Goal: Information Seeking & Learning: Learn about a topic

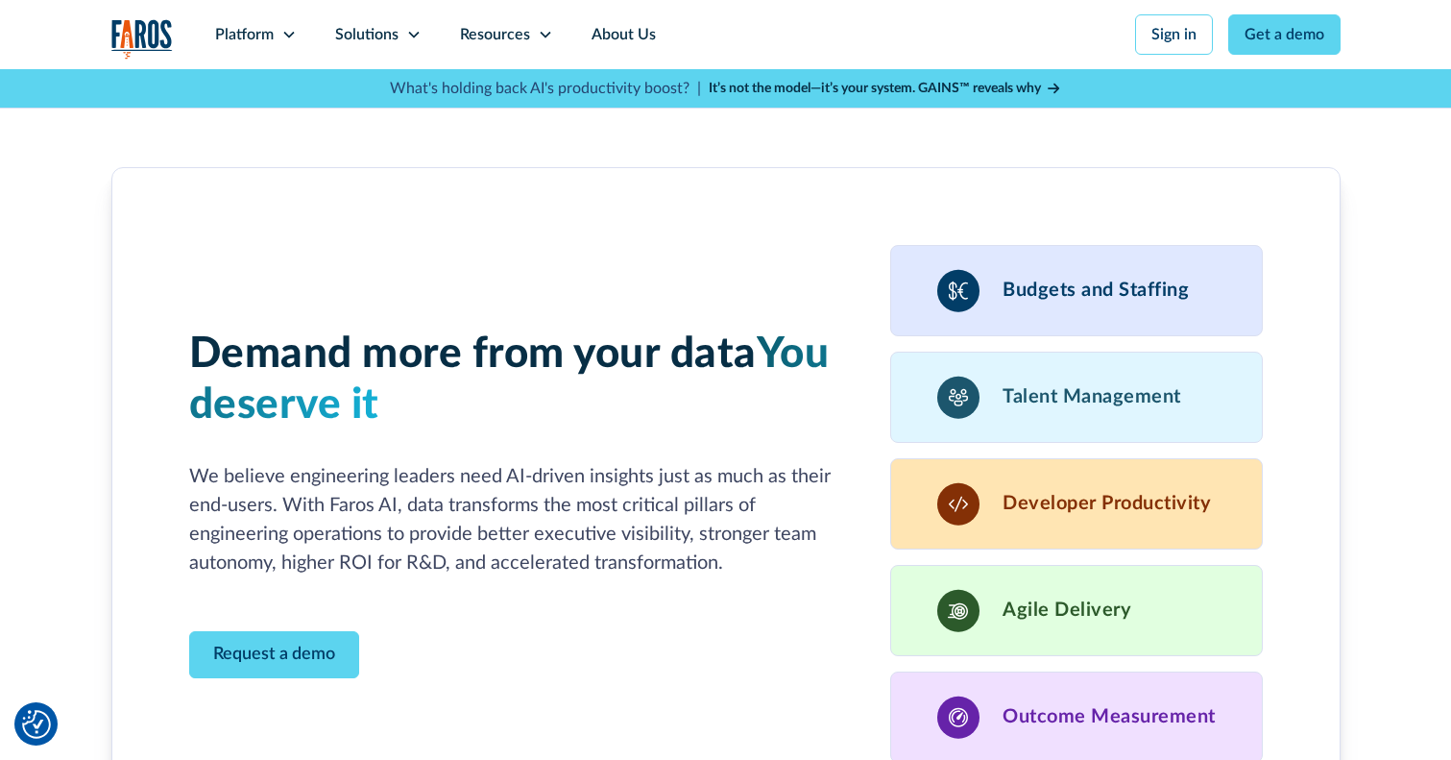
scroll to position [5396, 0]
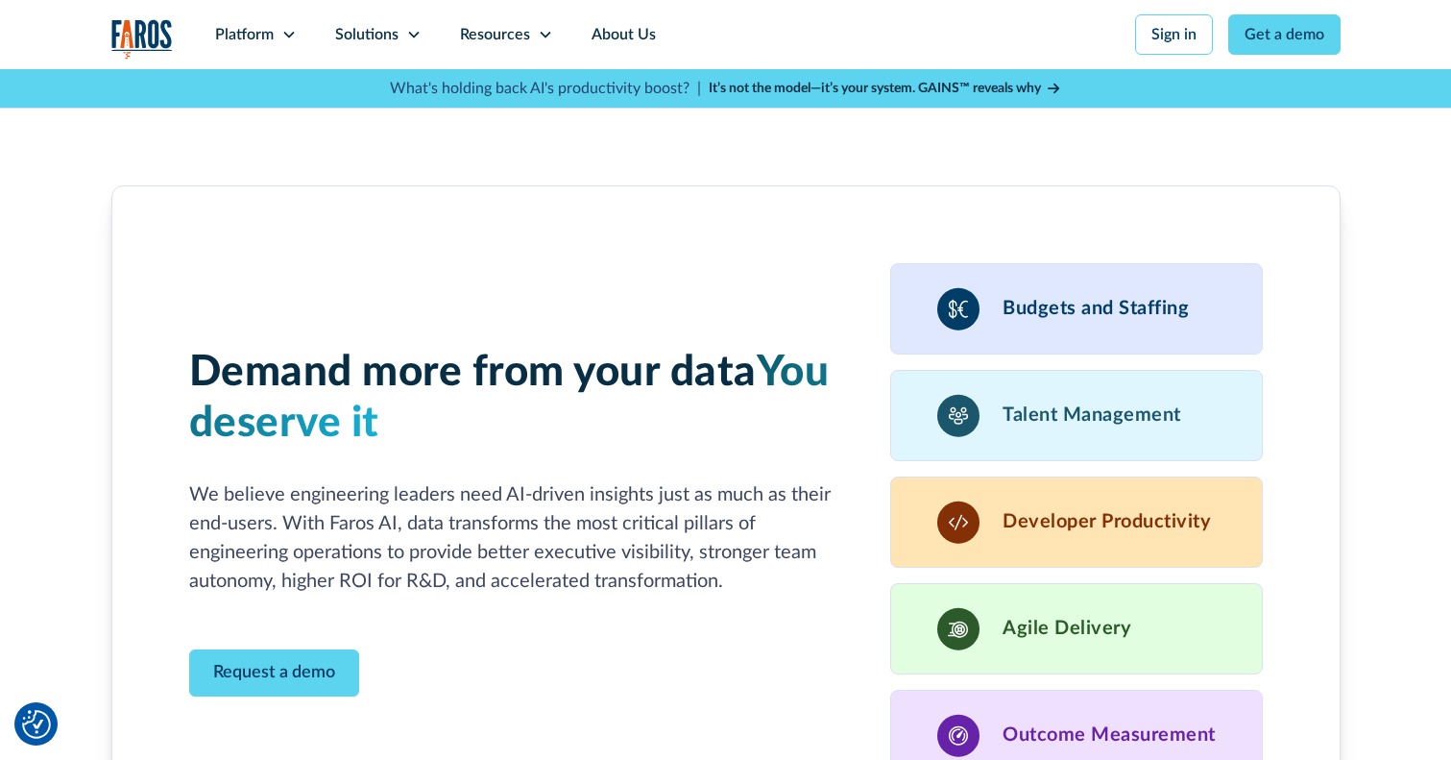
click at [1034, 263] on div "Budgets and Staffing" at bounding box center [1076, 308] width 373 height 91
click at [1026, 297] on h3 "Budgets and Staffing" at bounding box center [1096, 308] width 186 height 23
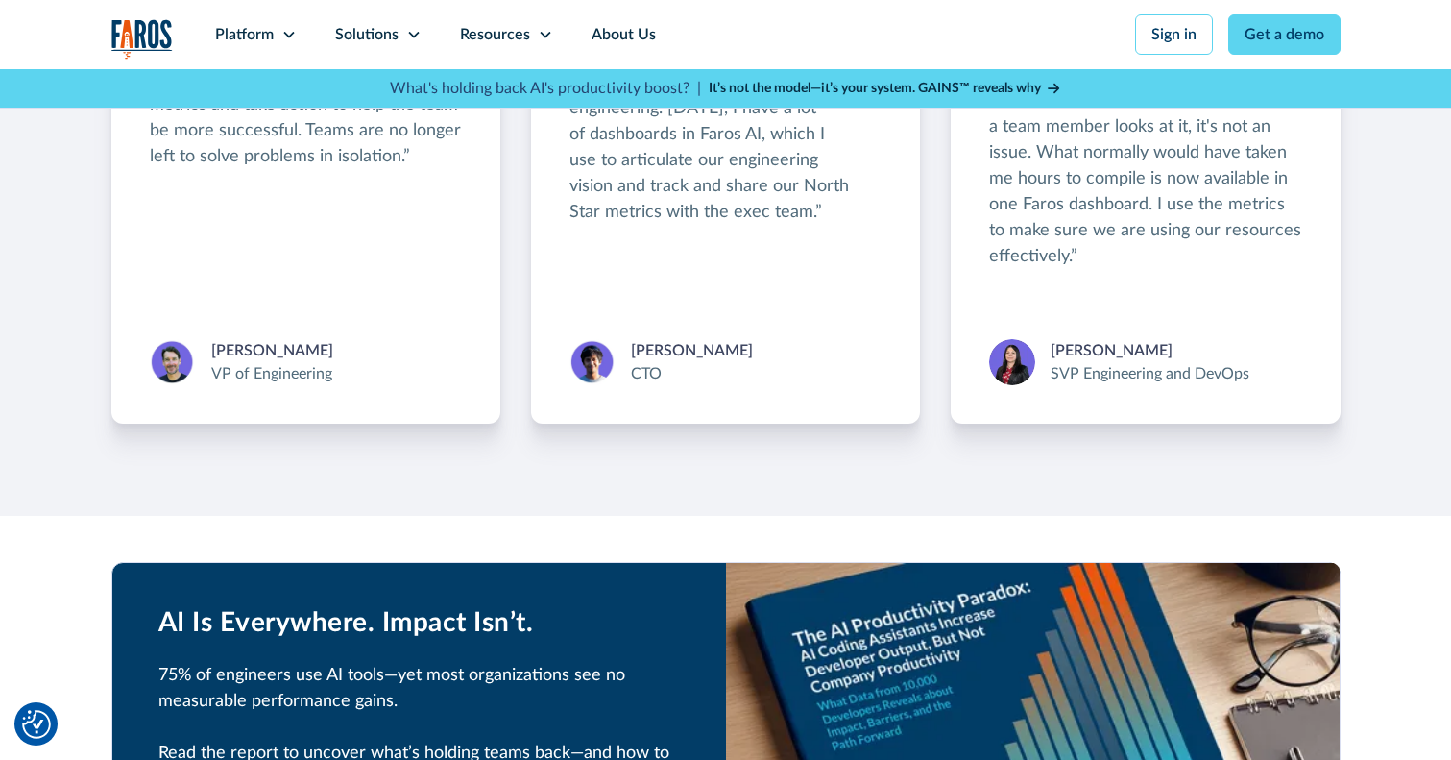
scroll to position [3585, 0]
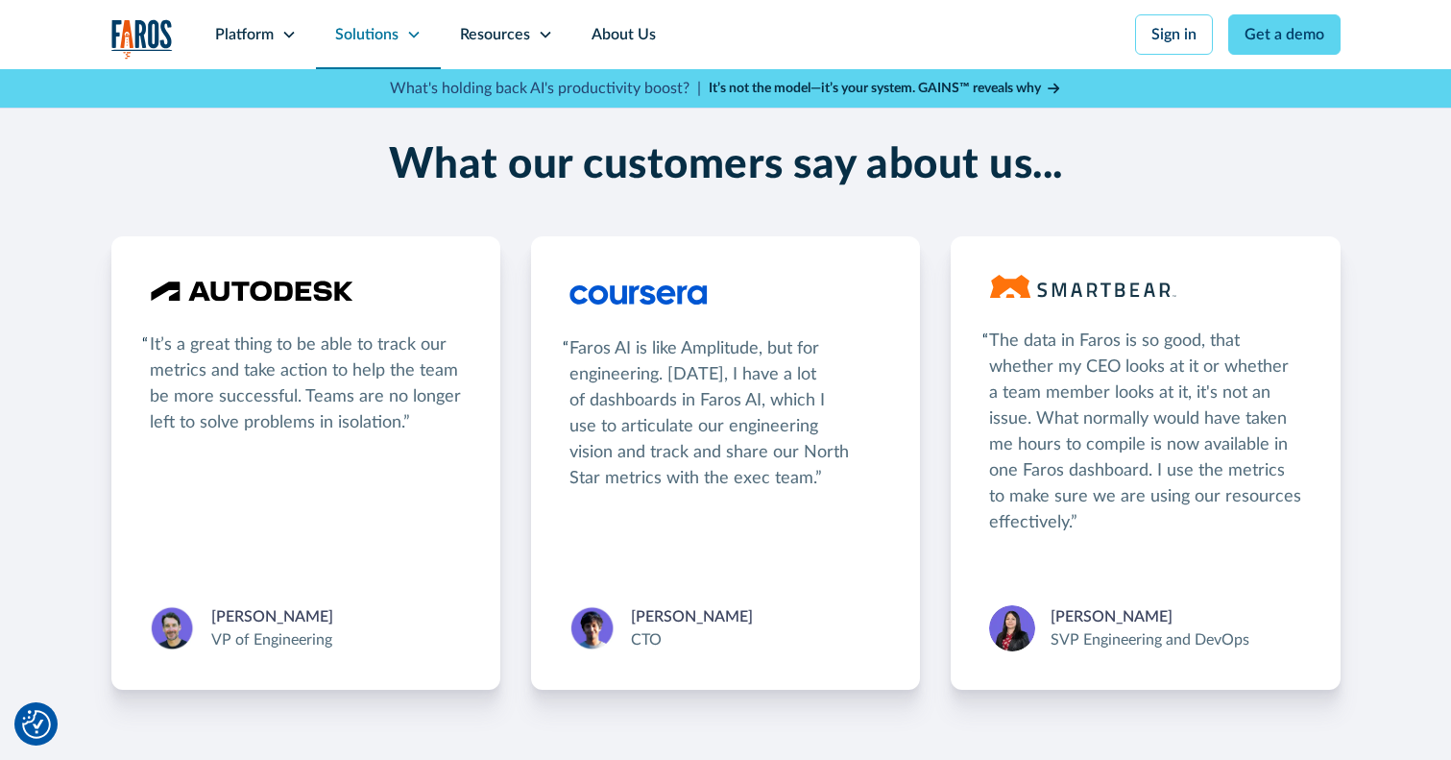
click at [344, 37] on div "Solutions" at bounding box center [366, 34] width 63 height 23
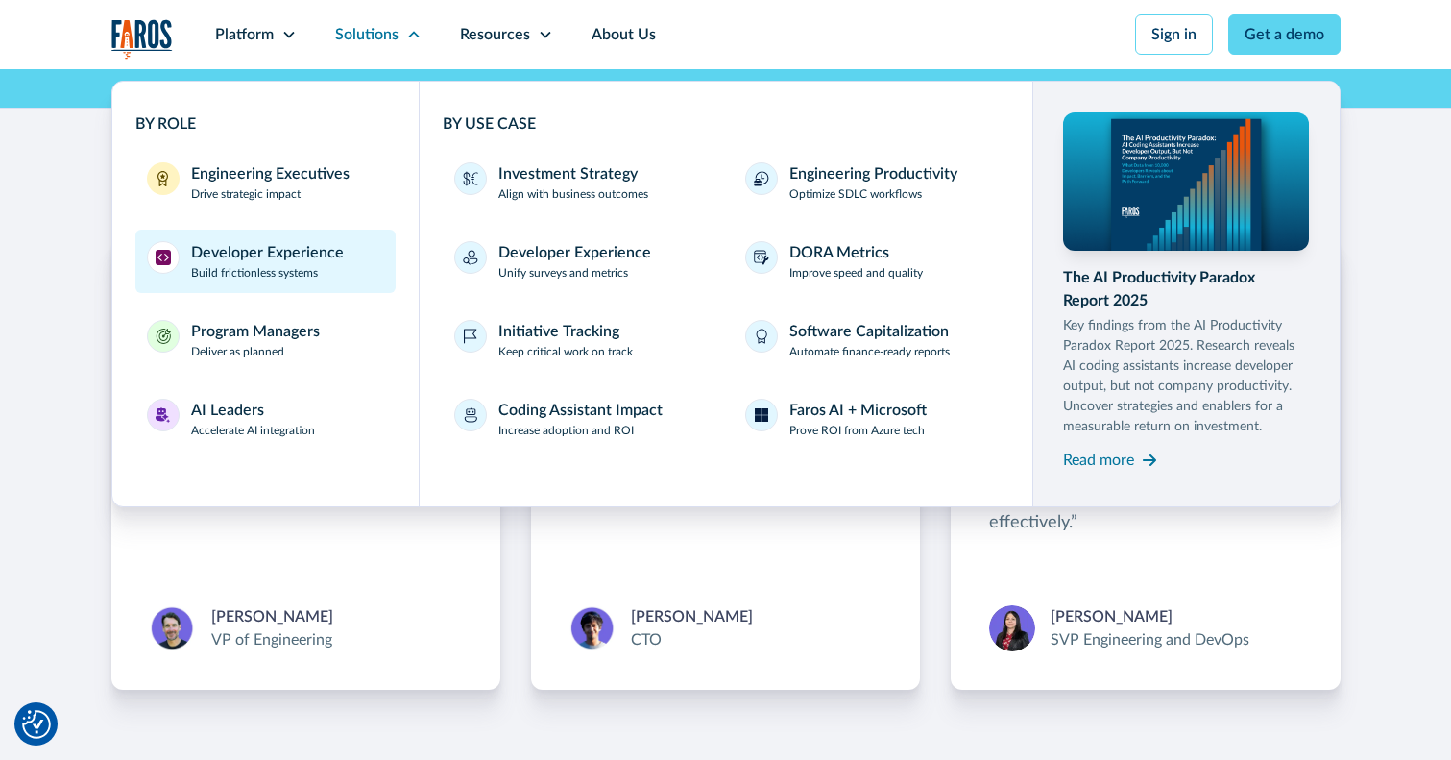
click at [263, 260] on div "Developer Experience" at bounding box center [267, 252] width 153 height 23
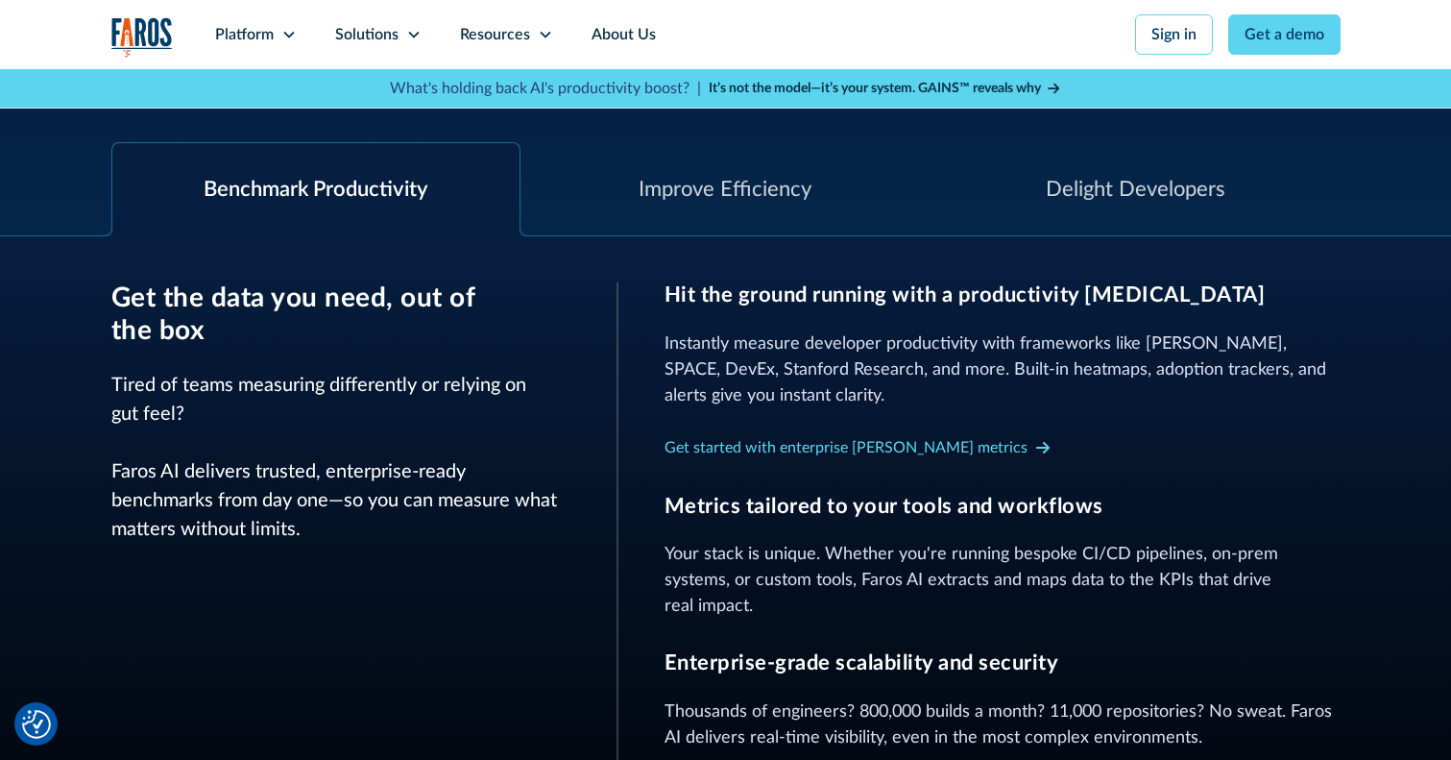
scroll to position [792, 0]
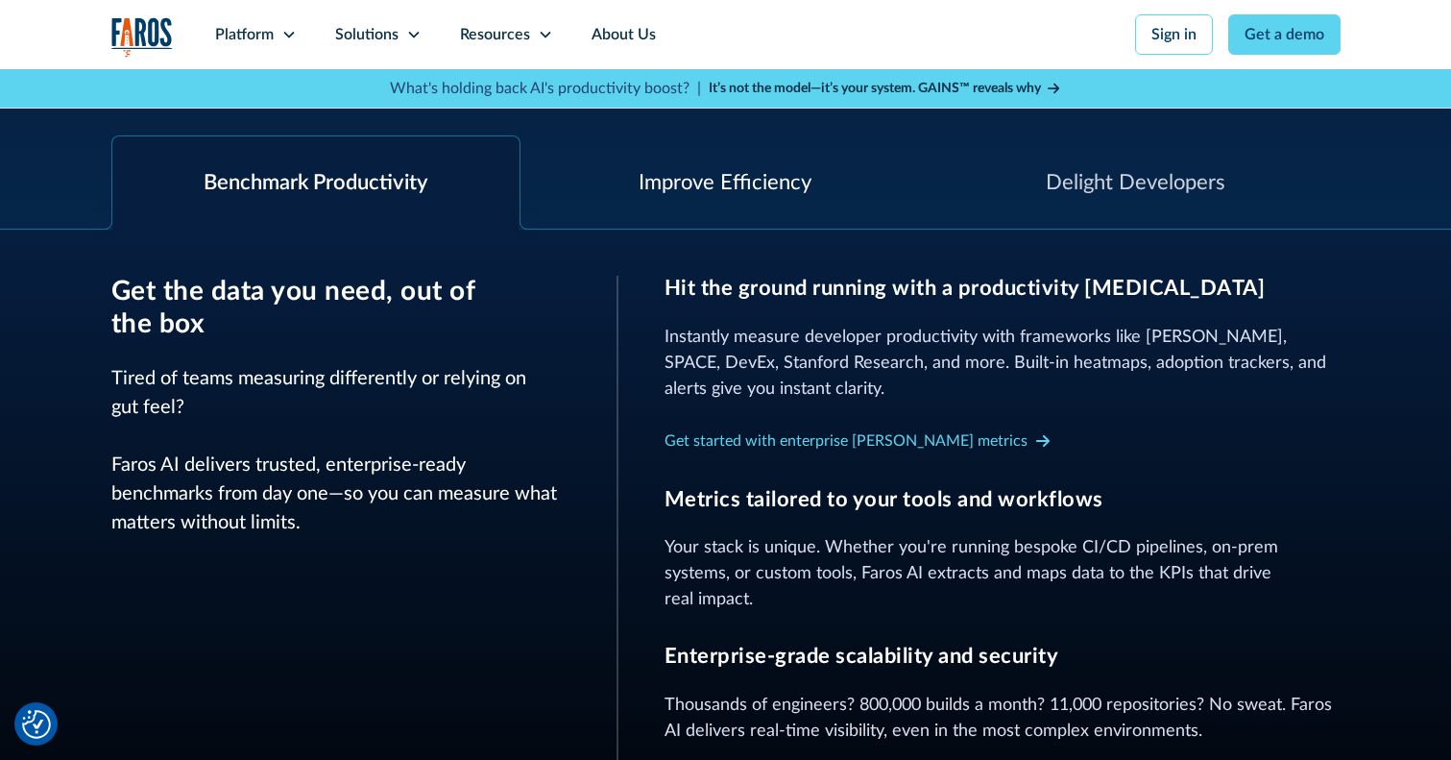
click at [750, 201] on div "Improve Efficiency" at bounding box center [726, 182] width 410 height 93
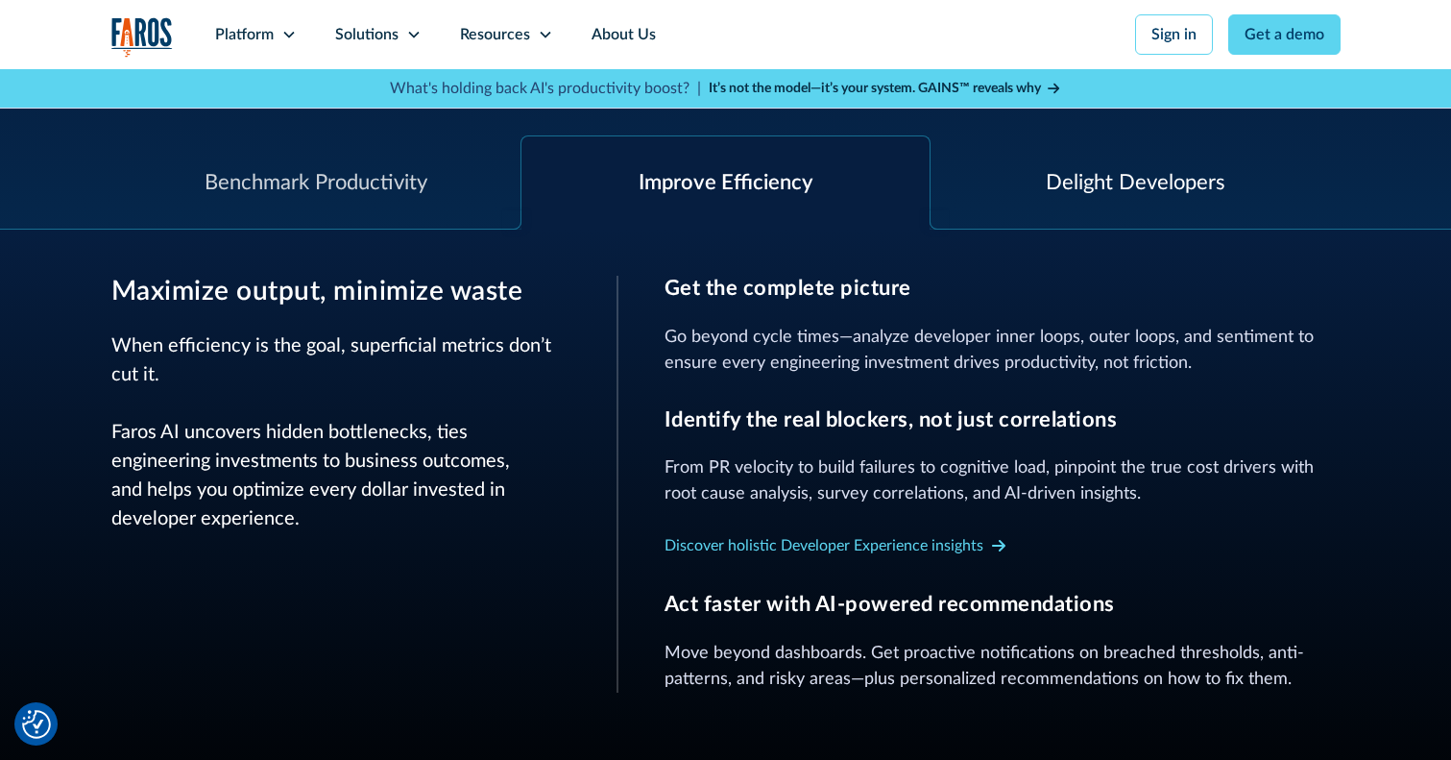
click at [1106, 186] on div "Delight Developers" at bounding box center [1136, 183] width 180 height 32
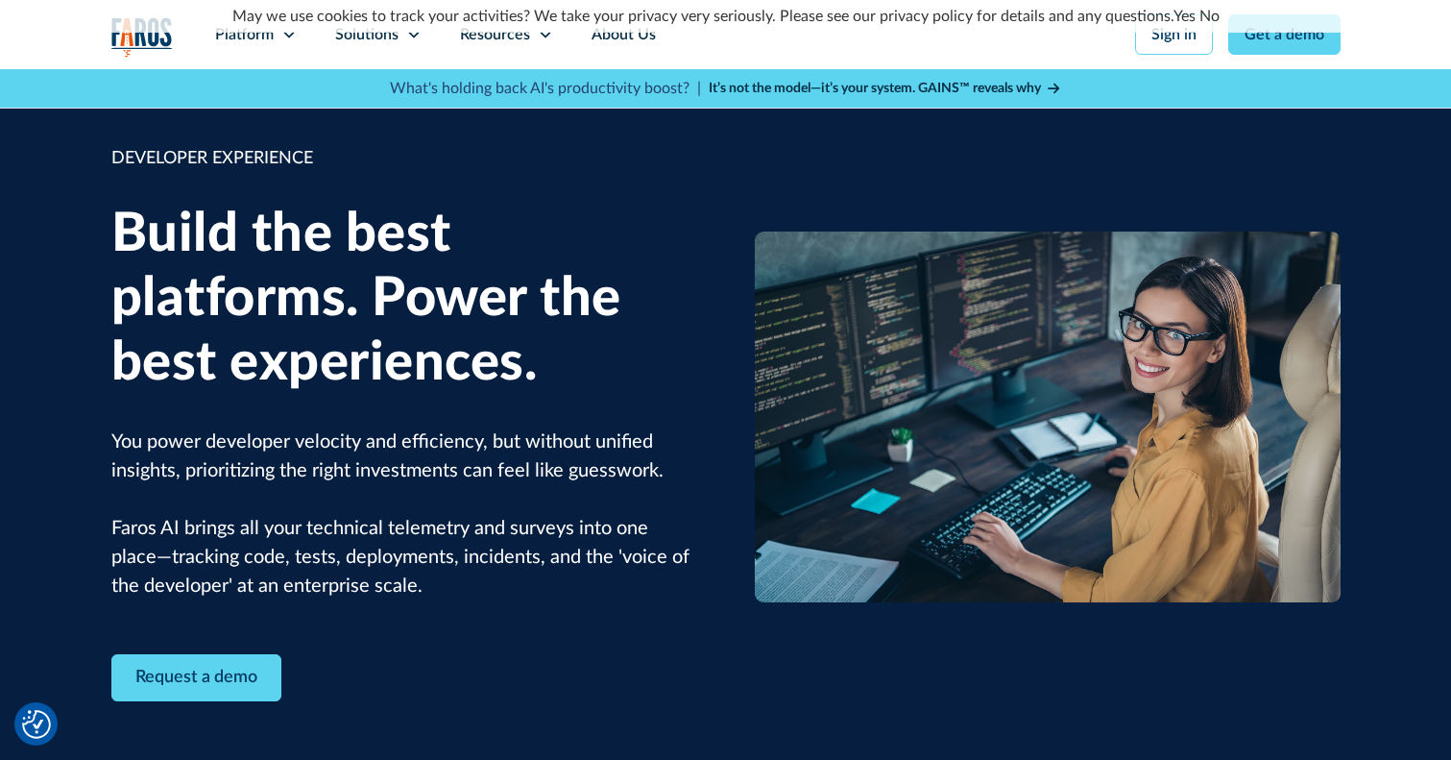
scroll to position [0, 0]
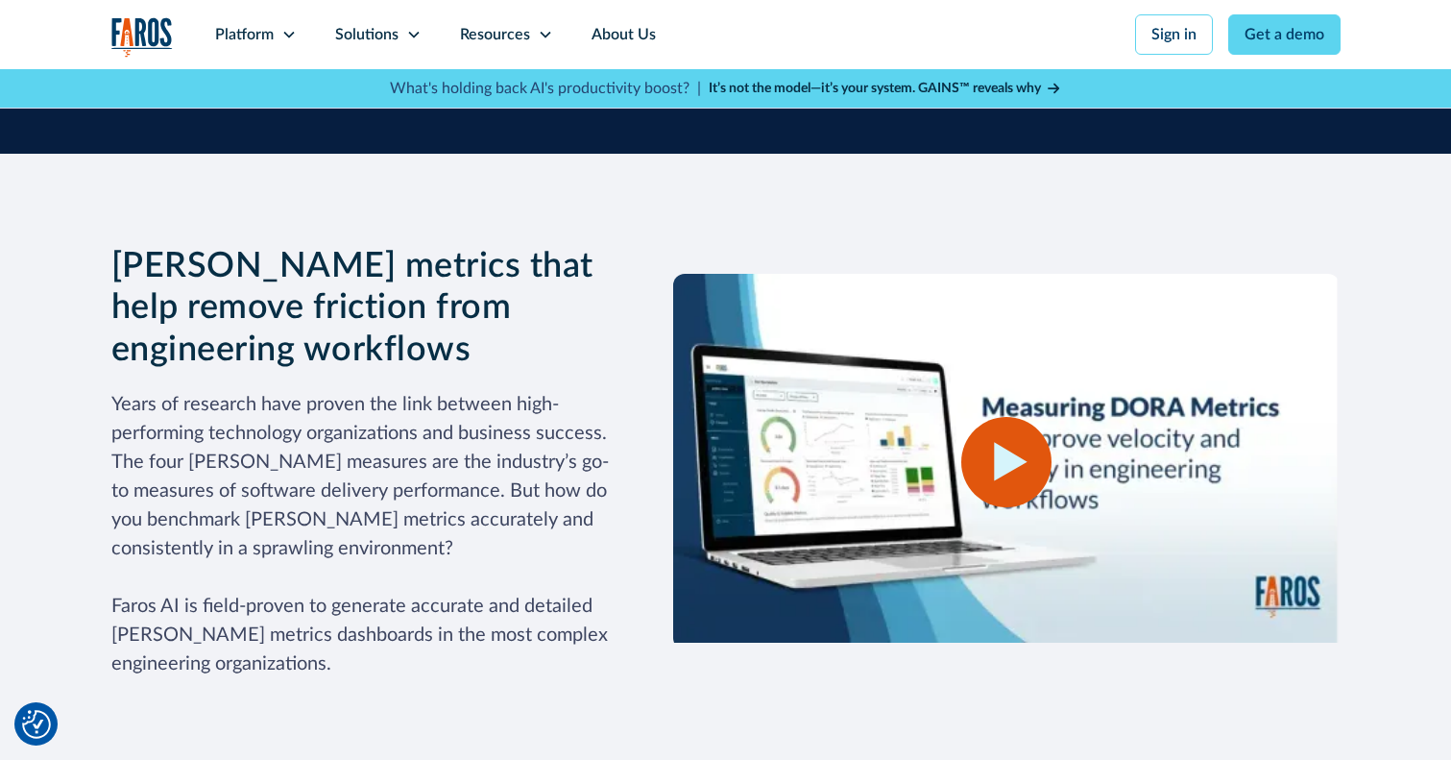
scroll to position [2305, 0]
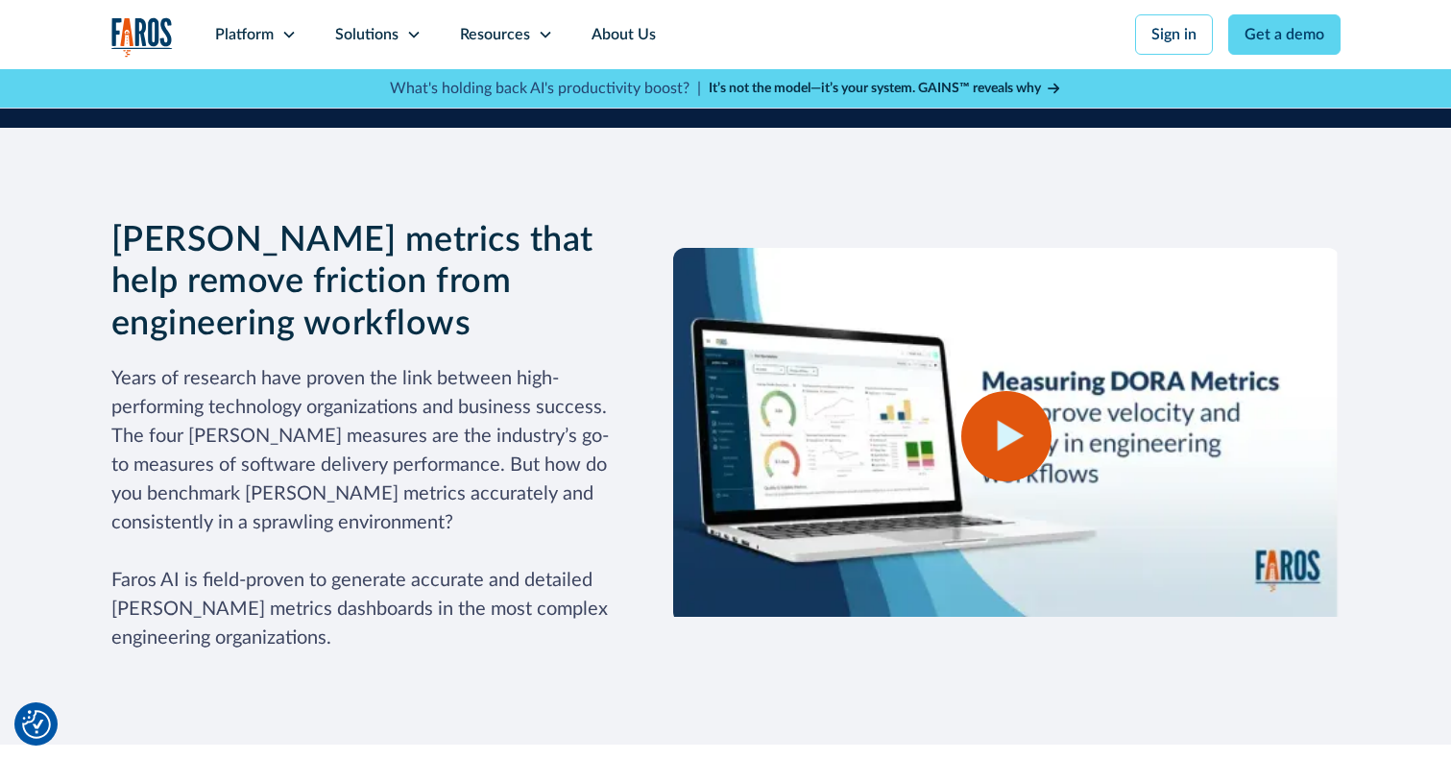
click at [1026, 391] on div "open lightbox" at bounding box center [1006, 436] width 90 height 90
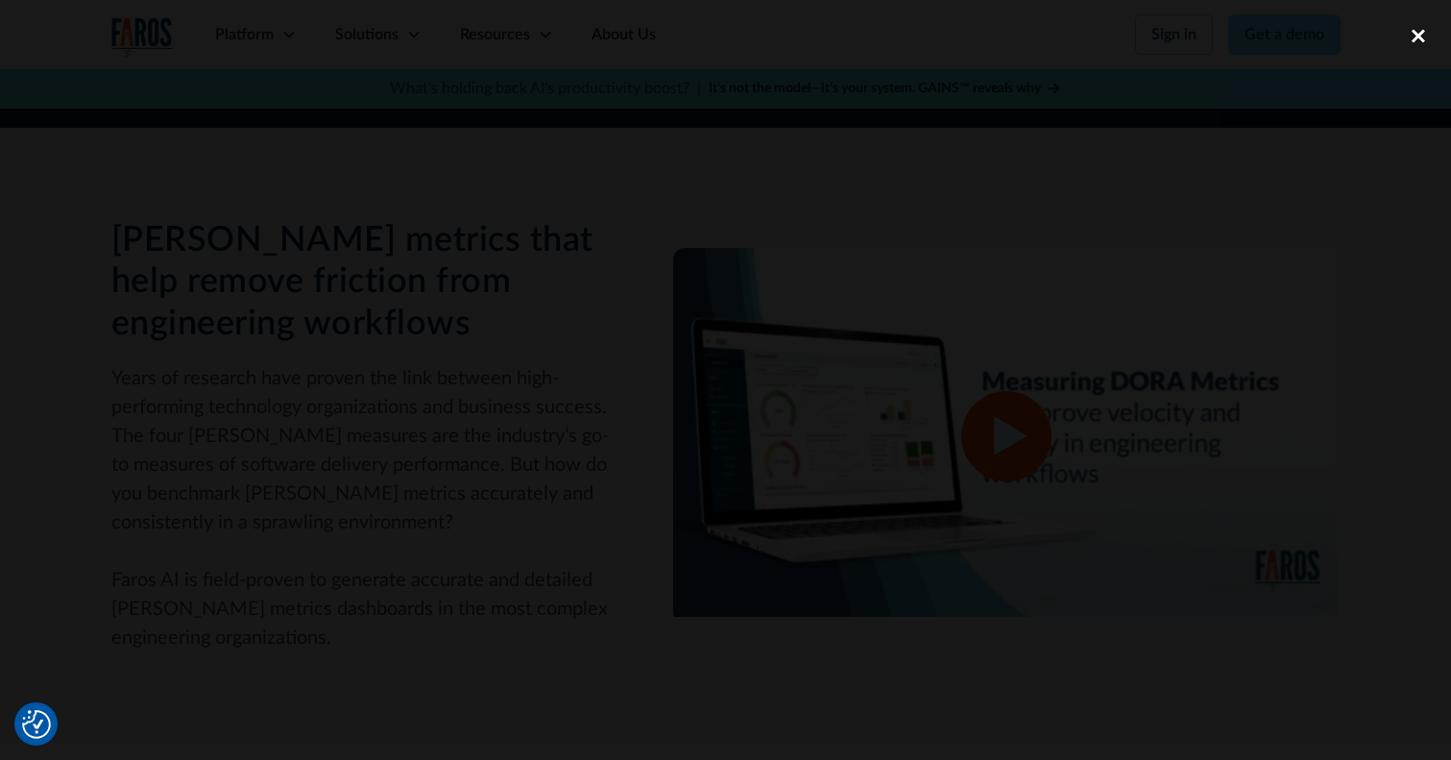
click at [1423, 36] on div "close lightbox" at bounding box center [1418, 36] width 65 height 42
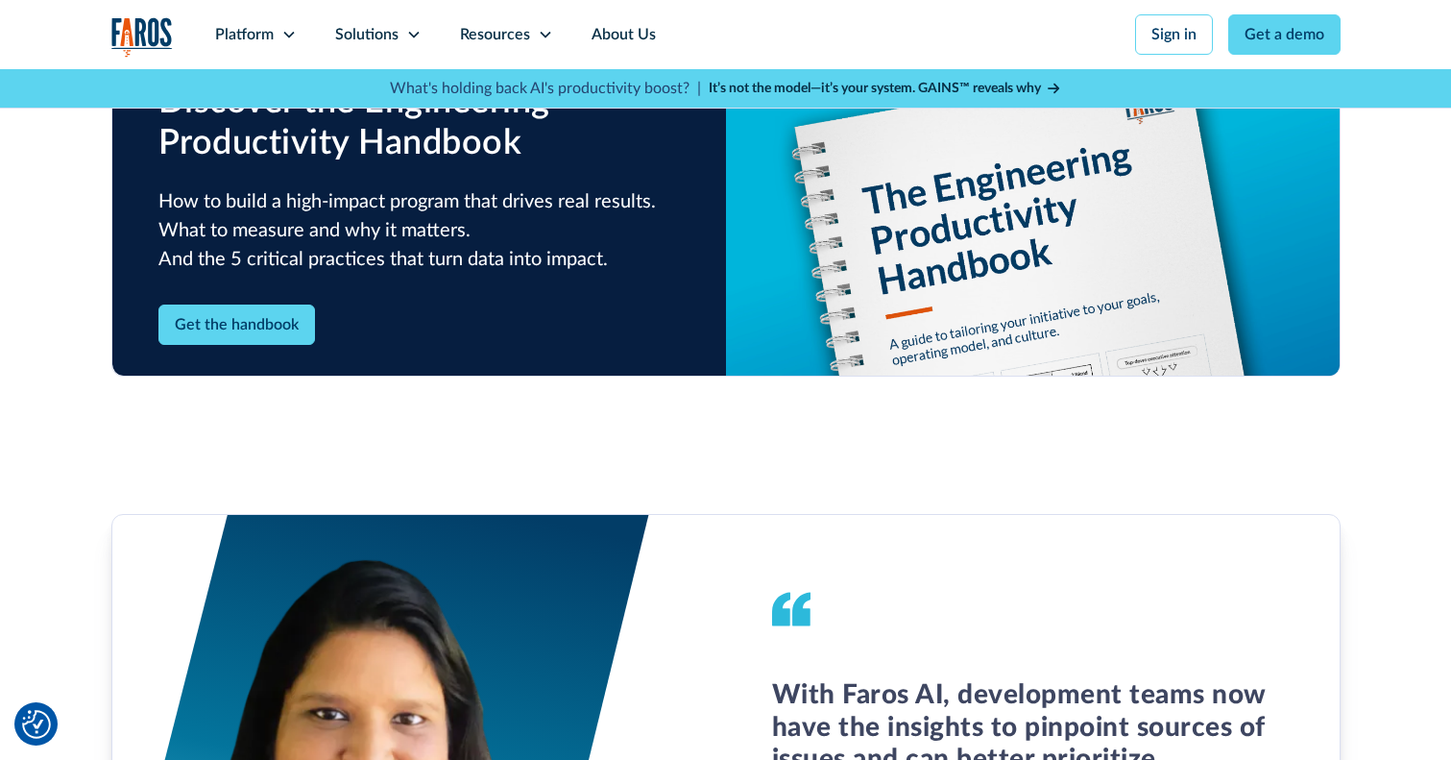
scroll to position [3056, 0]
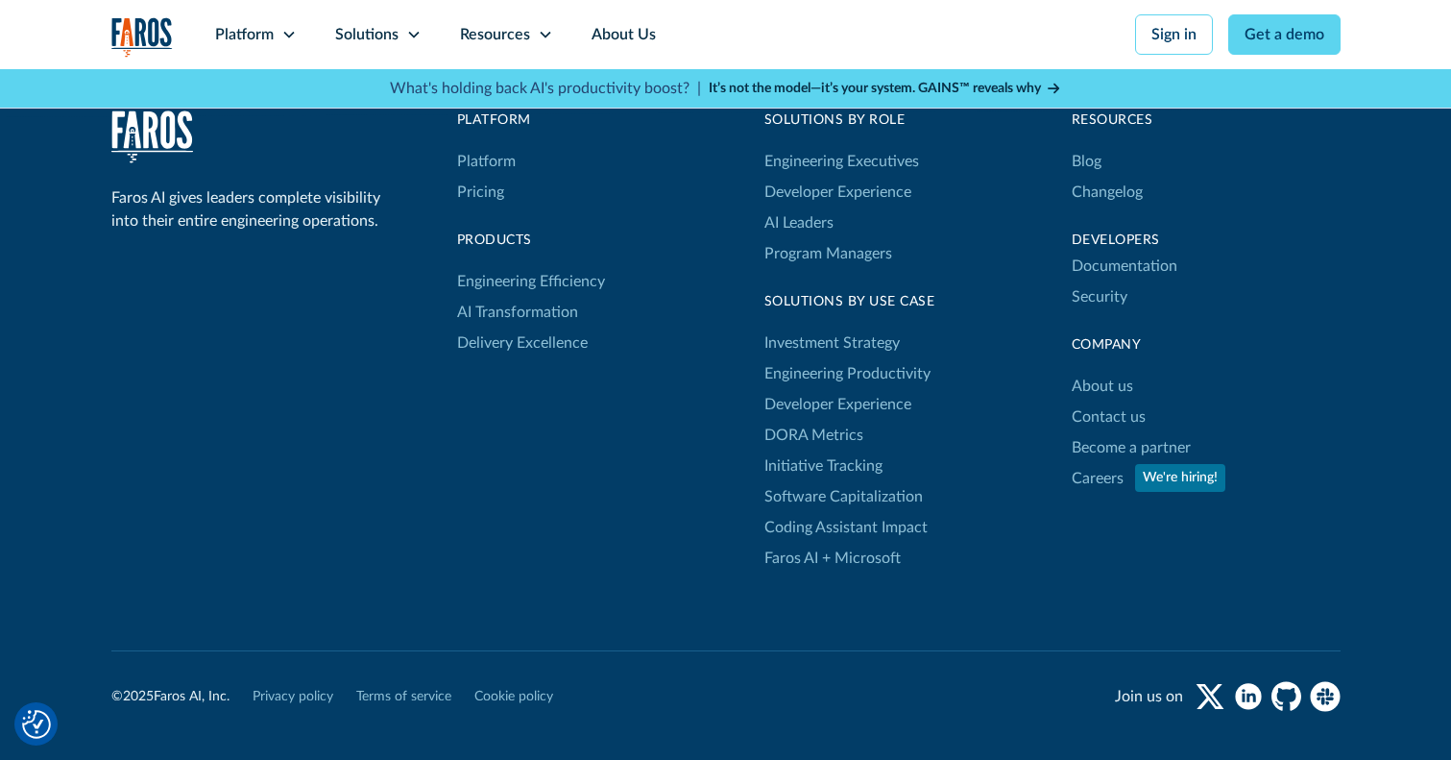
scroll to position [2942, 0]
